Goal: Information Seeking & Learning: Learn about a topic

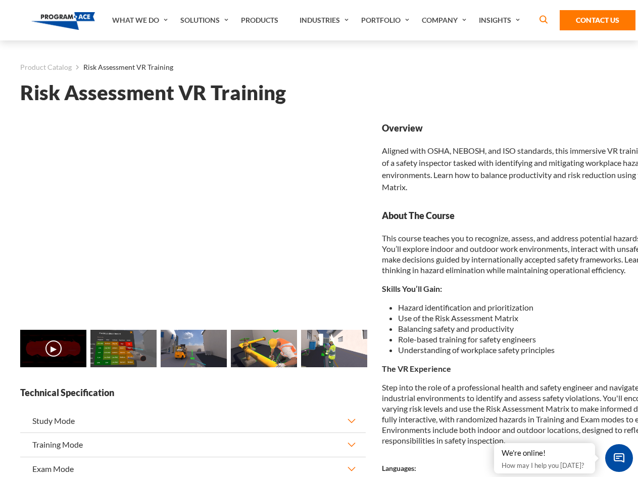
click at [206, 20] on link "Solutions" at bounding box center [205, 20] width 61 height 40
click at [0, 0] on div "AI & Computer Vision Solutions Computer Vision Quality Control AI tools for fas…" at bounding box center [0, 0] width 0 height 0
click at [0, 0] on div "AI & Computer Vision Solutions Virtual Training Solutions Virtual Tour Solution…" at bounding box center [0, 0] width 0 height 0
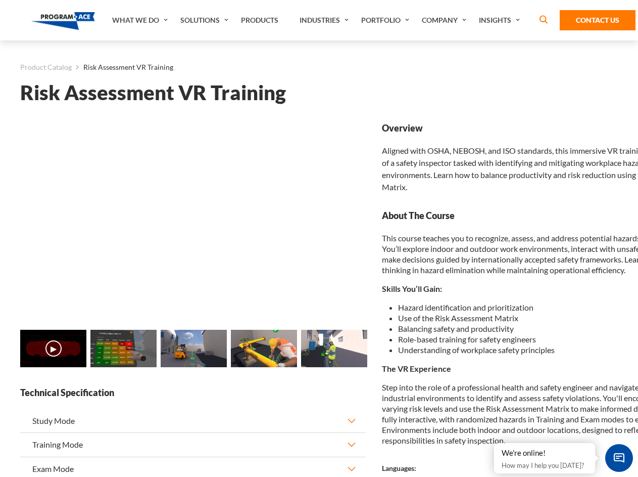
click at [0, 0] on div "AI & Computer Vision Solutions Virtual Training Solutions Virtual Tour Solution…" at bounding box center [0, 0] width 0 height 0
click at [0, 0] on div "AI & Computer Vision Solutions Computer Vision Quality Control AI tools for fas…" at bounding box center [0, 0] width 0 height 0
